Goal: Transaction & Acquisition: Download file/media

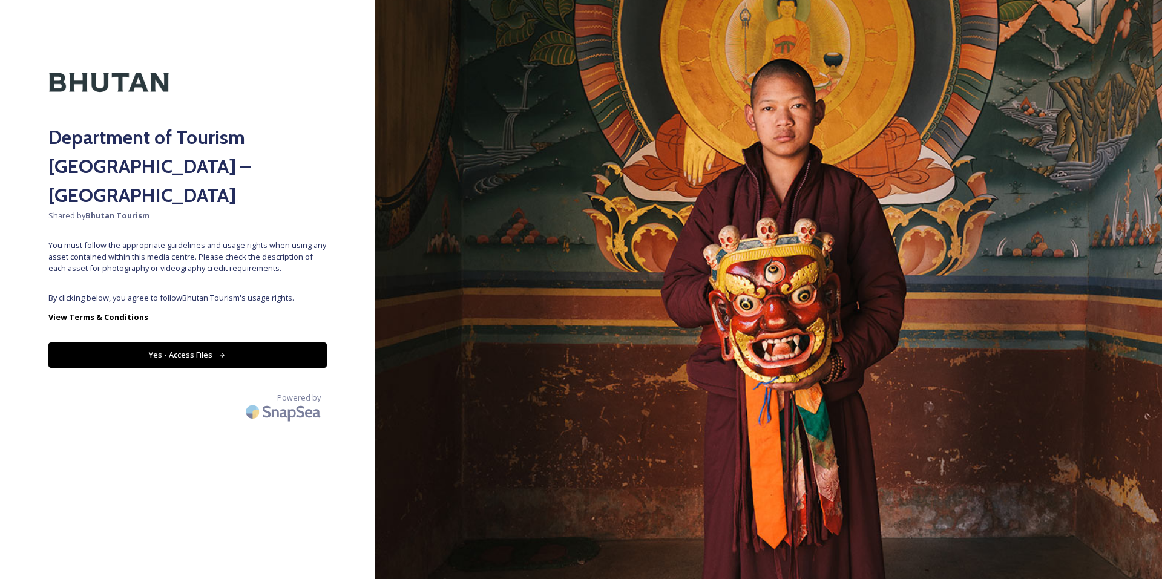
click at [186, 292] on span "By clicking below, you agree to follow Bhutan Tourism 's usage rights." at bounding box center [187, 297] width 278 height 11
click at [192, 342] on button "Yes - Access Files" at bounding box center [187, 354] width 278 height 25
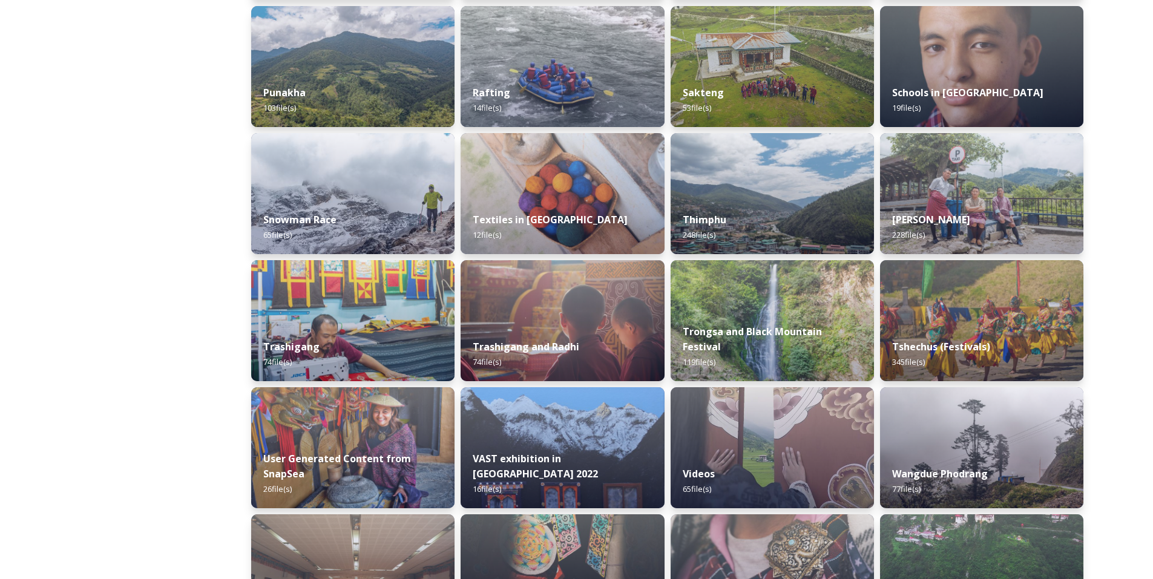
scroll to position [976, 0]
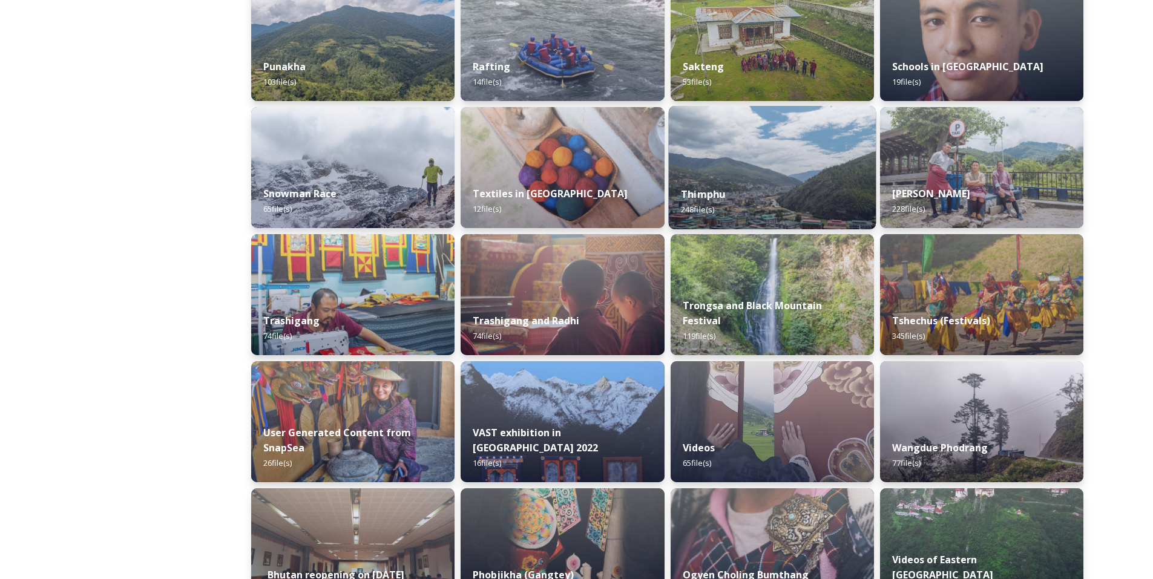
click at [779, 186] on div "Thimphu 248 file(s)" at bounding box center [772, 201] width 208 height 55
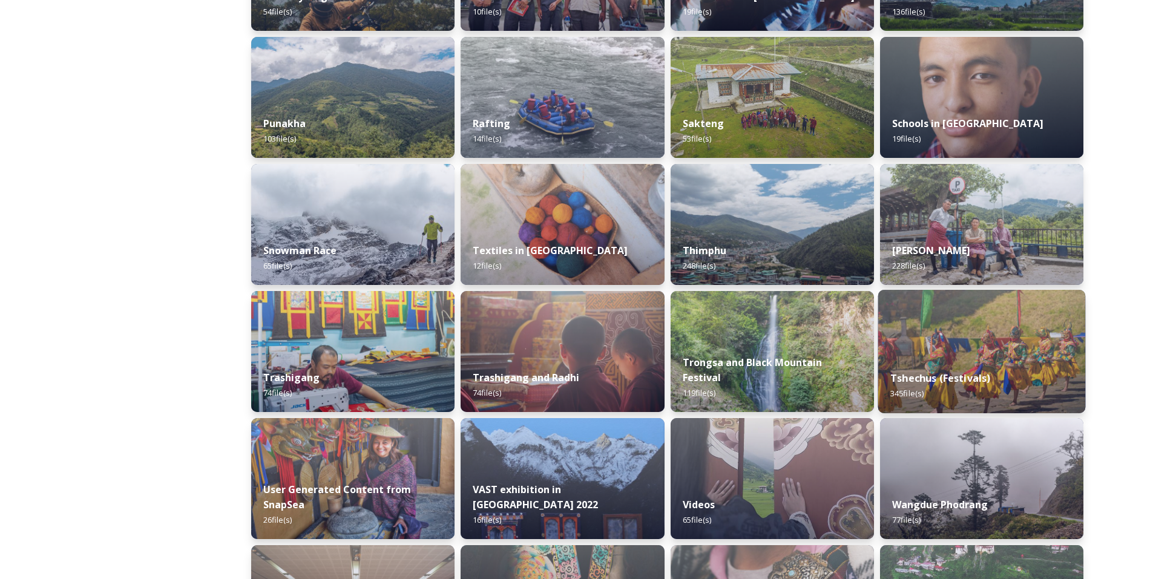
scroll to position [921, 0]
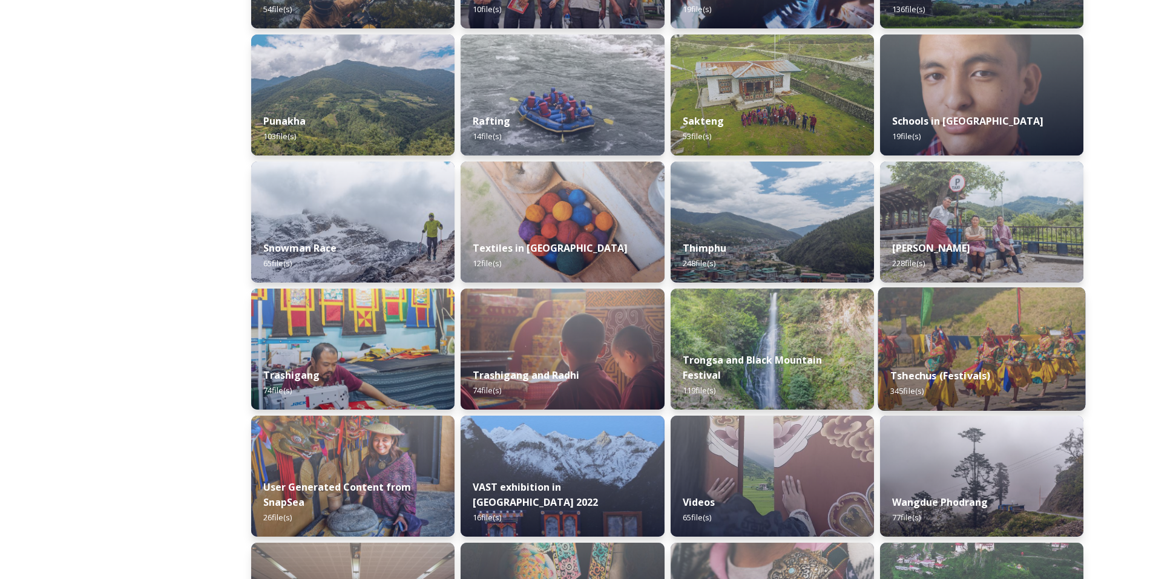
click at [945, 376] on strong "Tshechus (Festivals)" at bounding box center [940, 375] width 100 height 13
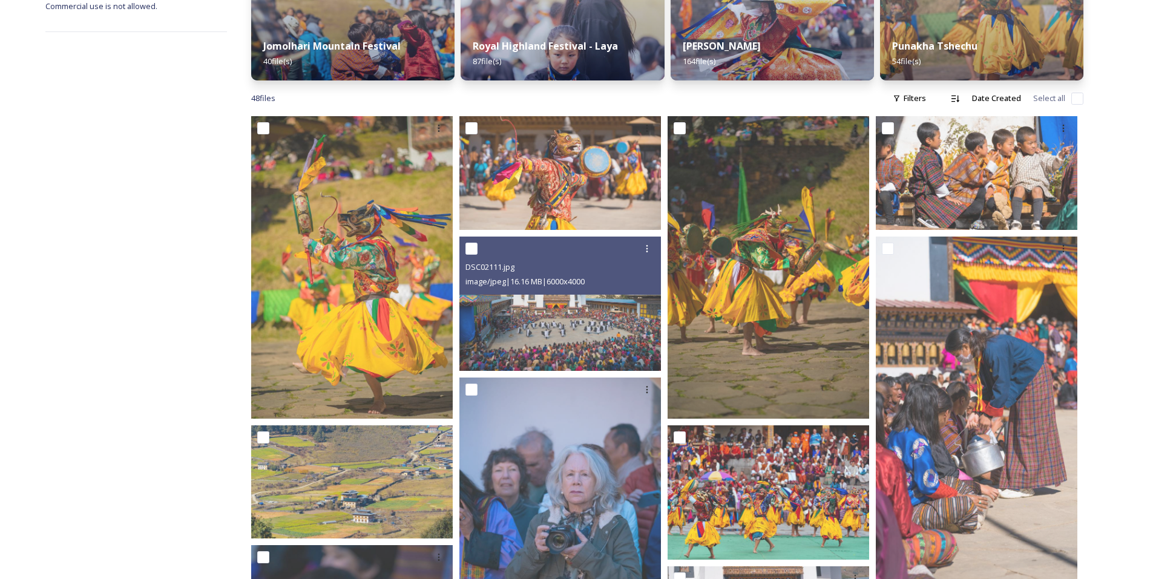
scroll to position [53, 0]
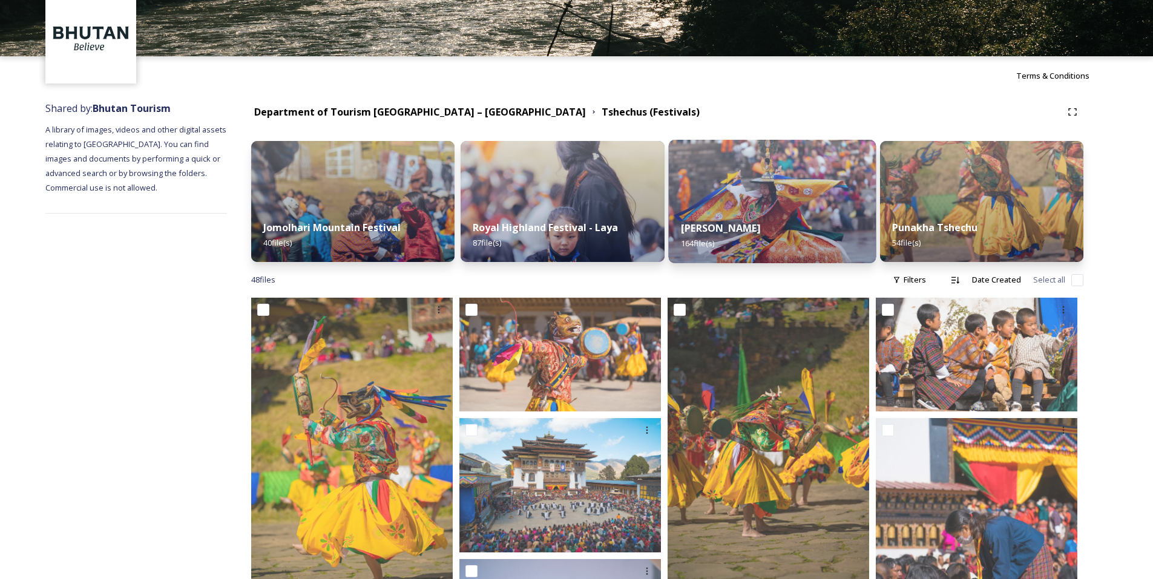
click at [788, 212] on div "Thimphu Tshechu 164 file(s)" at bounding box center [772, 235] width 208 height 55
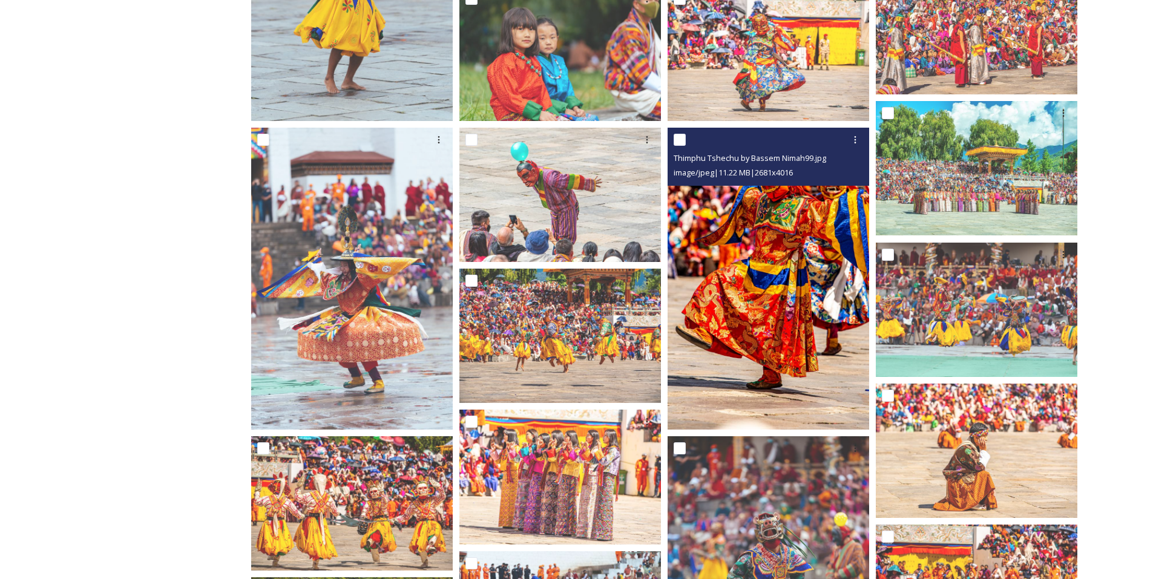
scroll to position [1331, 0]
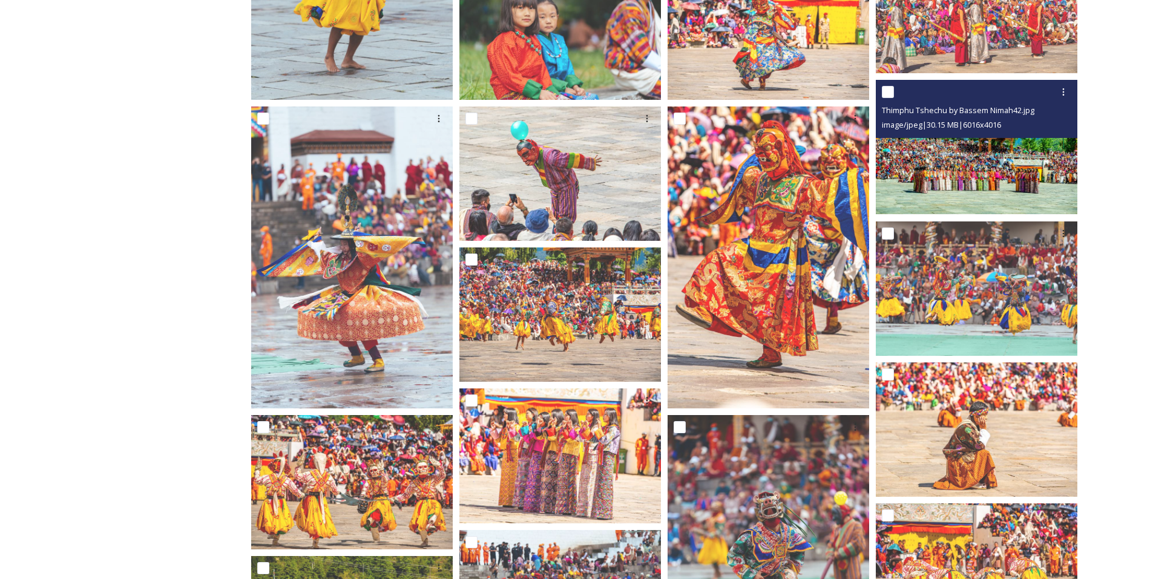
click at [967, 198] on img at bounding box center [975, 147] width 201 height 134
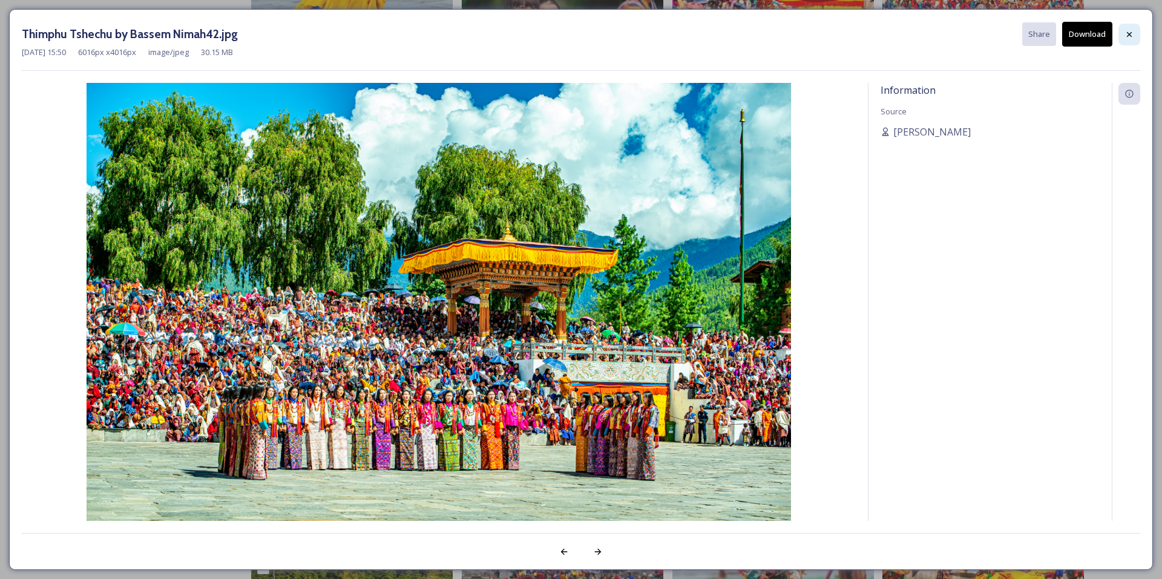
click at [1133, 33] on icon at bounding box center [1129, 35] width 10 height 10
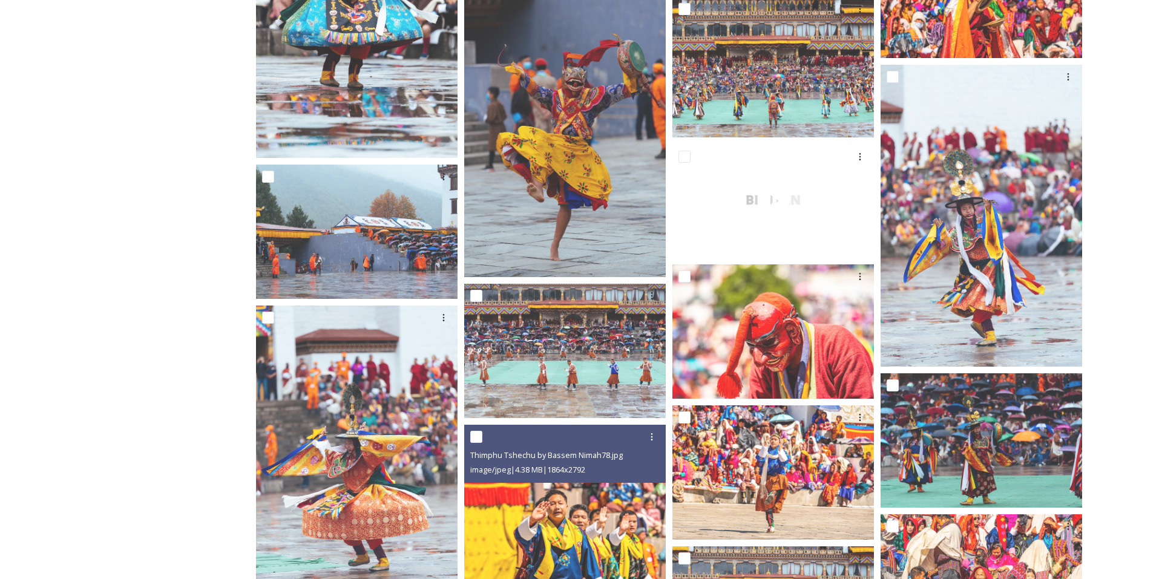
scroll to position [3025, 0]
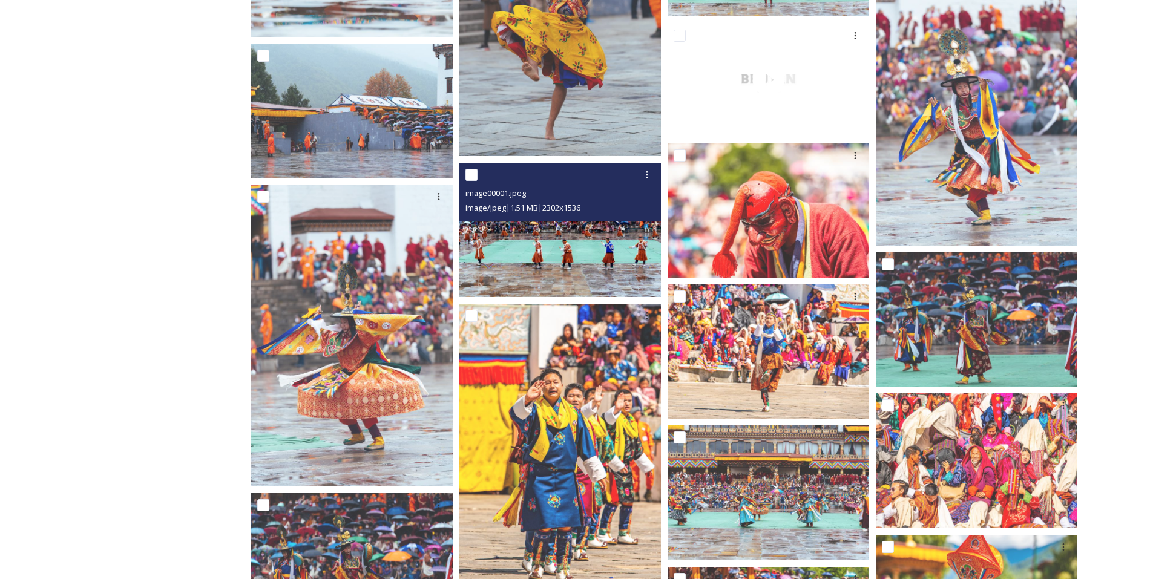
click at [593, 258] on img at bounding box center [559, 230] width 201 height 134
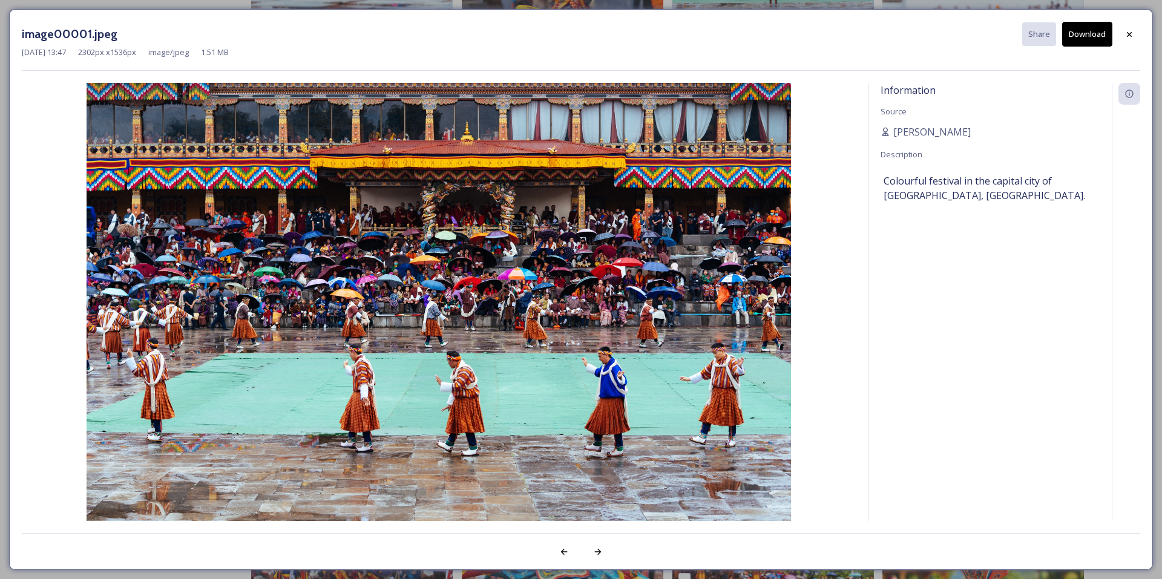
click at [1097, 39] on button "Download" at bounding box center [1087, 34] width 50 height 25
